Goal: Navigation & Orientation: Understand site structure

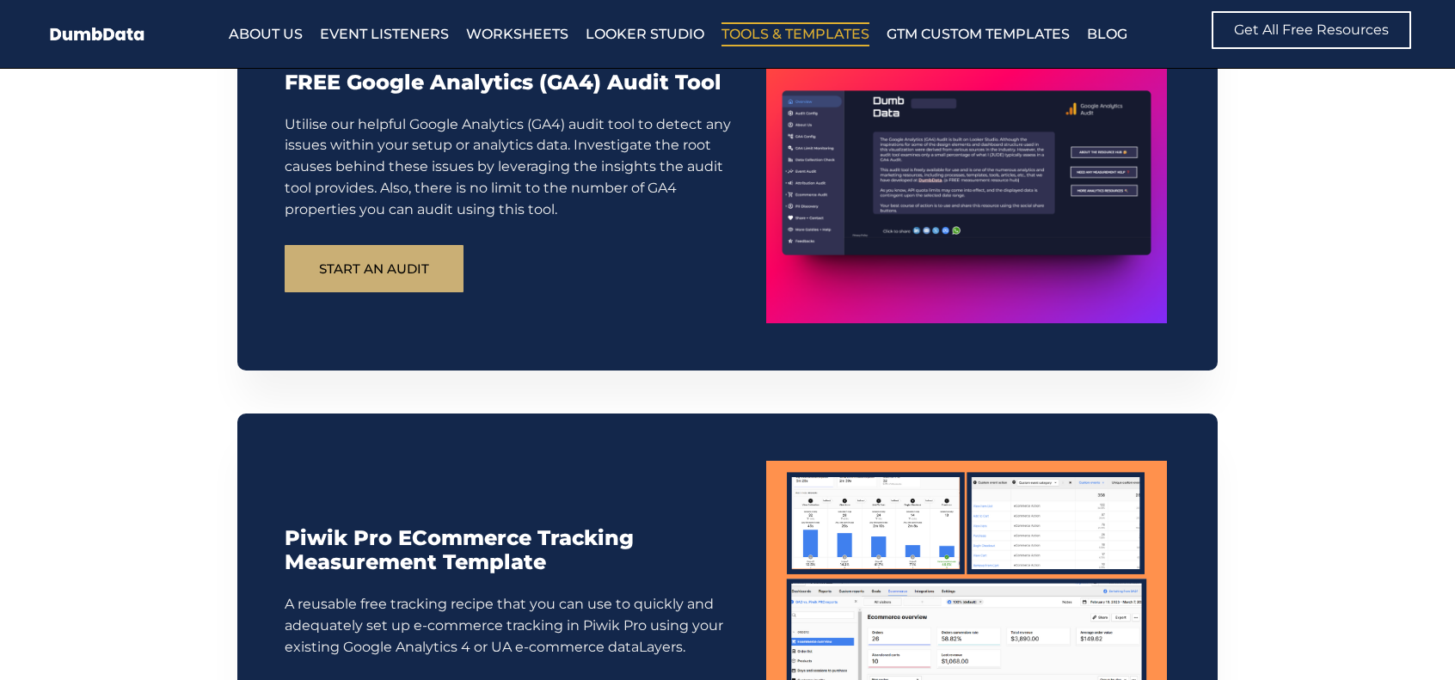
scroll to position [430, 0]
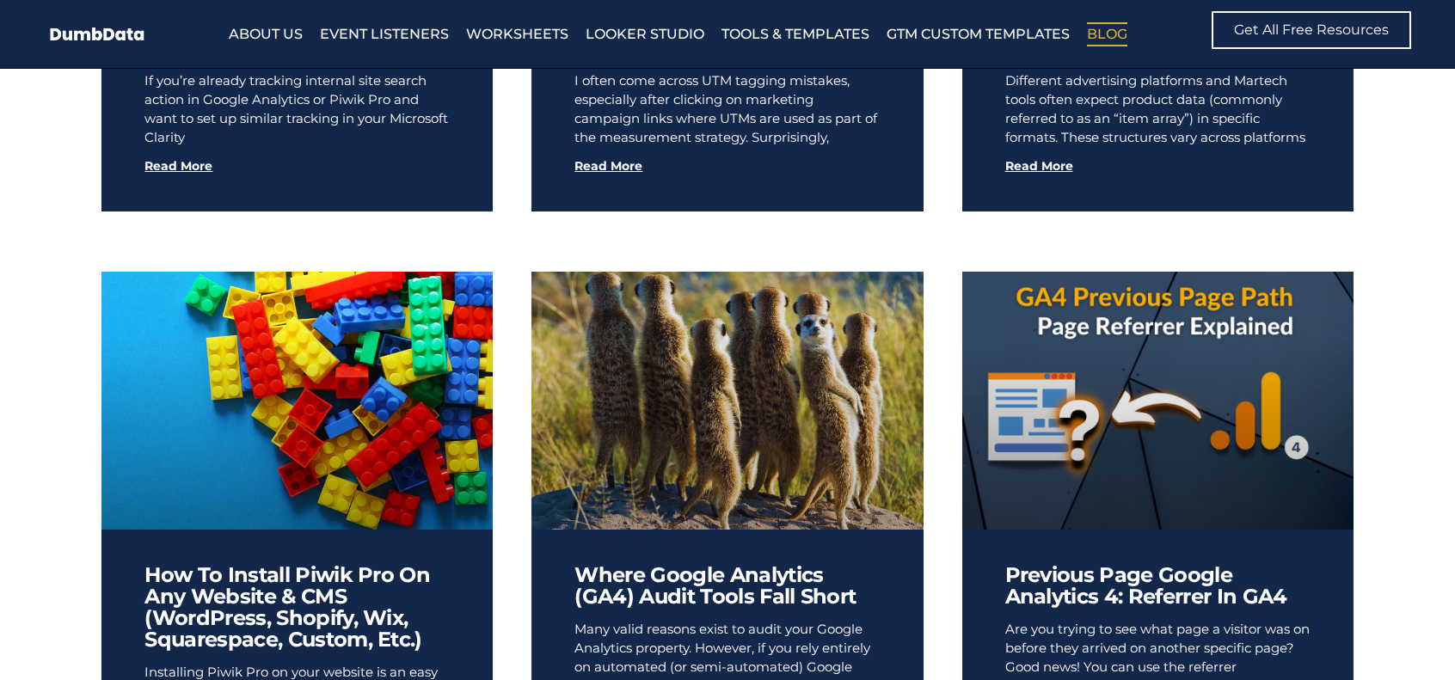
scroll to position [1118, 0]
